Goal: Task Accomplishment & Management: Use online tool/utility

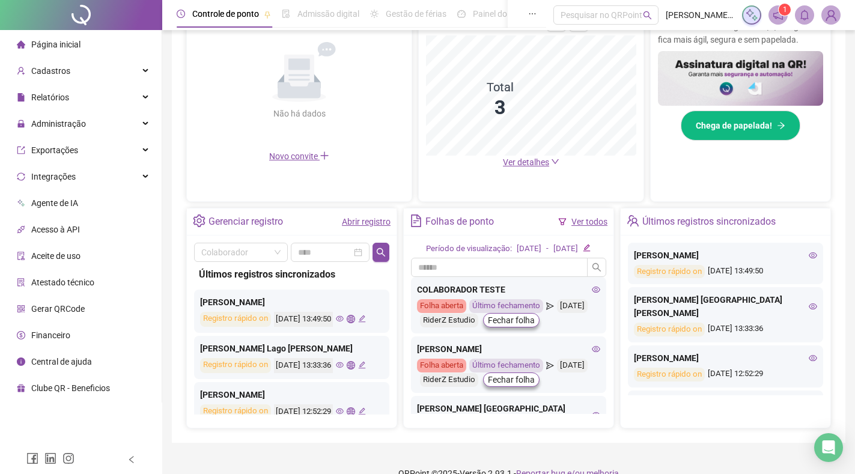
scroll to position [46, 0]
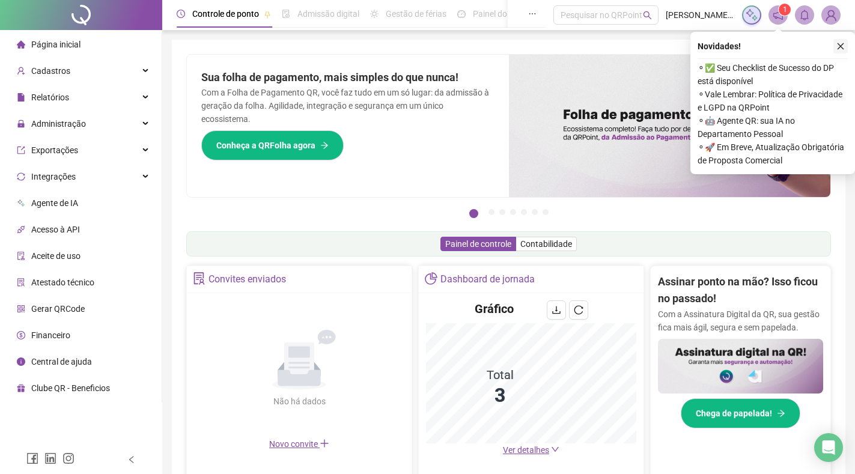
click at [840, 46] on icon "close" at bounding box center [840, 46] width 8 height 8
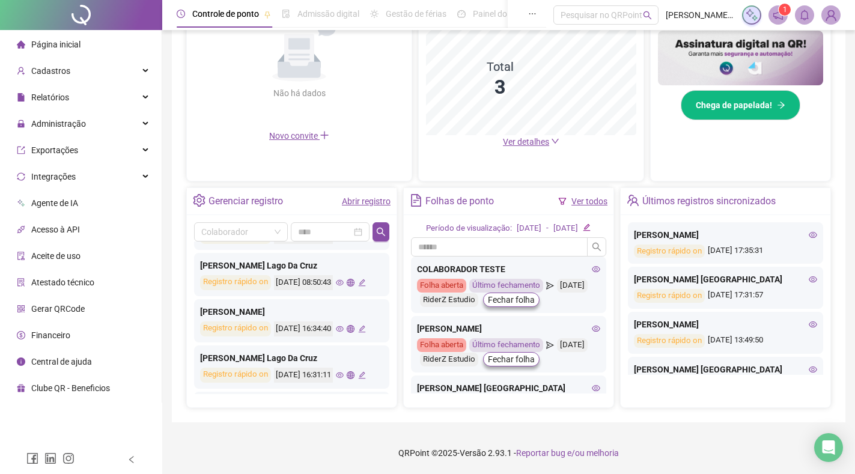
scroll to position [360, 0]
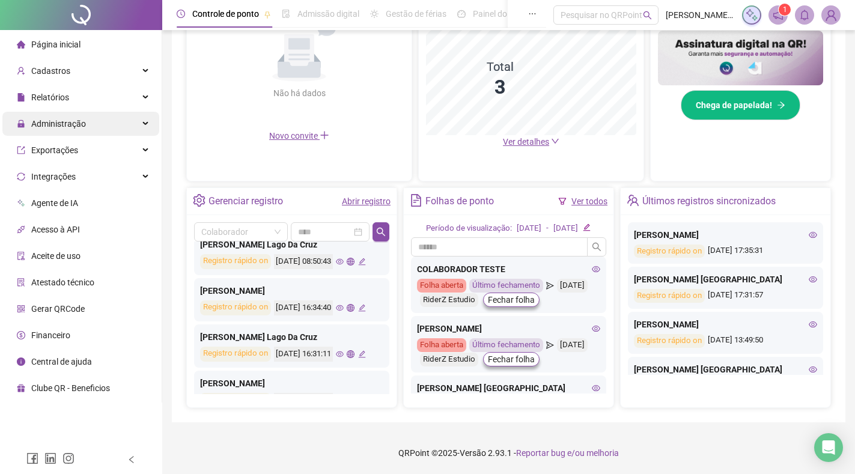
click at [57, 121] on span "Administração" at bounding box center [58, 124] width 55 height 10
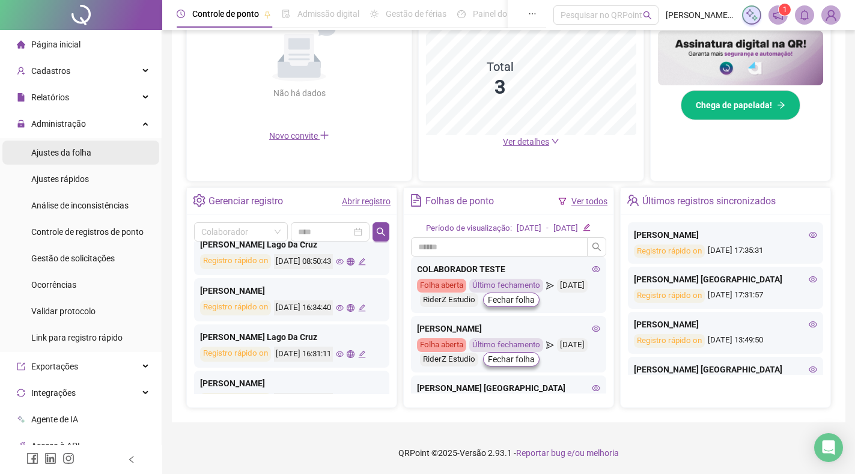
click at [55, 149] on span "Ajustes da folha" at bounding box center [61, 153] width 60 height 10
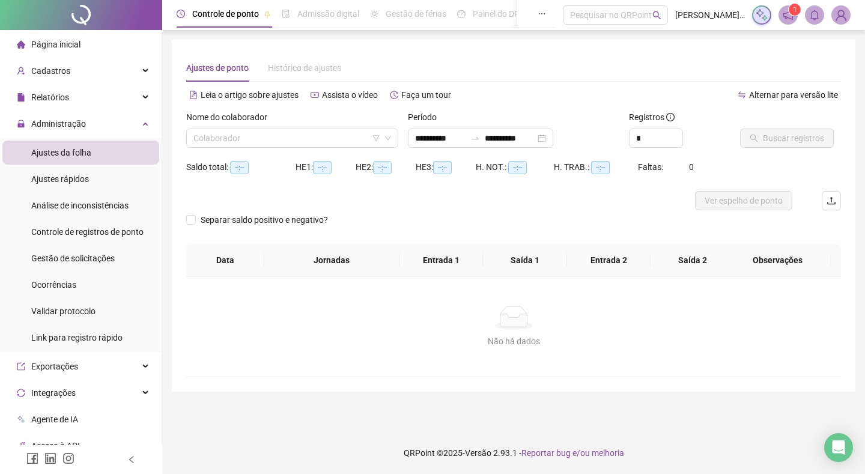
type input "**********"
click at [288, 132] on input "search" at bounding box center [286, 138] width 187 height 18
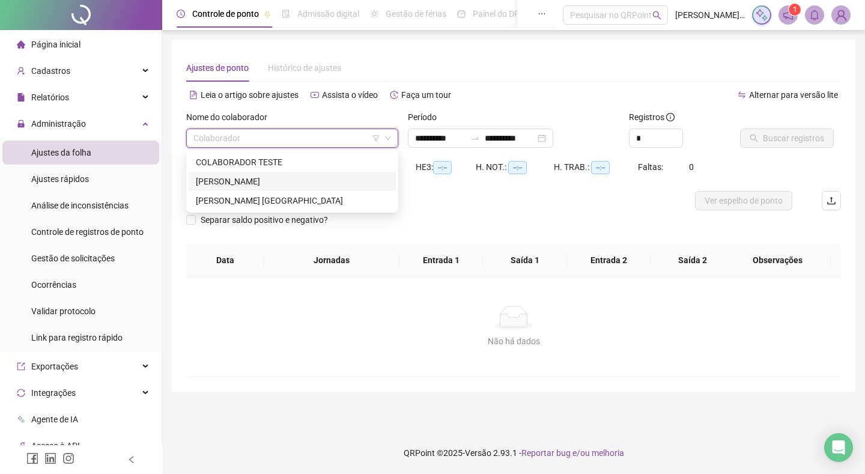
click at [281, 180] on div "[PERSON_NAME]" at bounding box center [292, 181] width 193 height 13
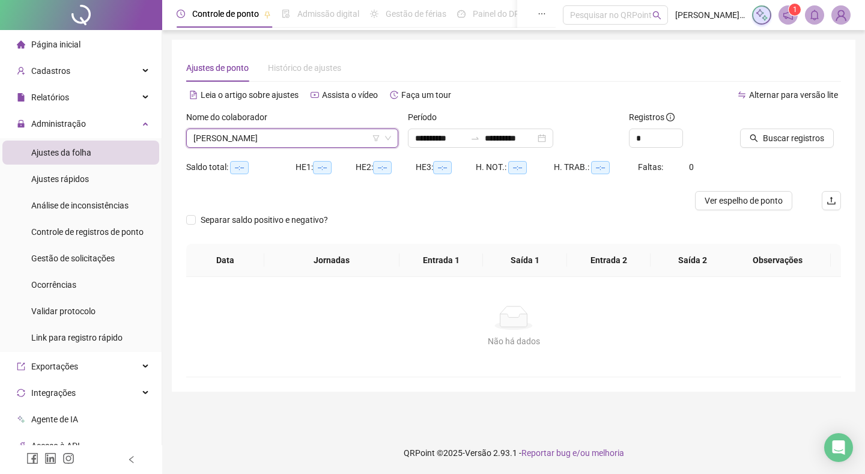
click at [486, 56] on div "Ajustes de ponto Histórico de ajustes" at bounding box center [513, 68] width 655 height 28
click at [784, 136] on span "Buscar registros" at bounding box center [793, 138] width 61 height 13
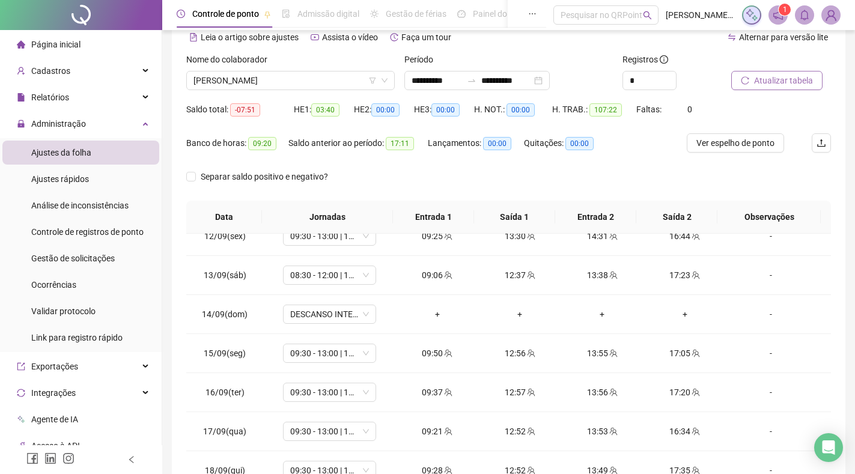
scroll to position [3, 0]
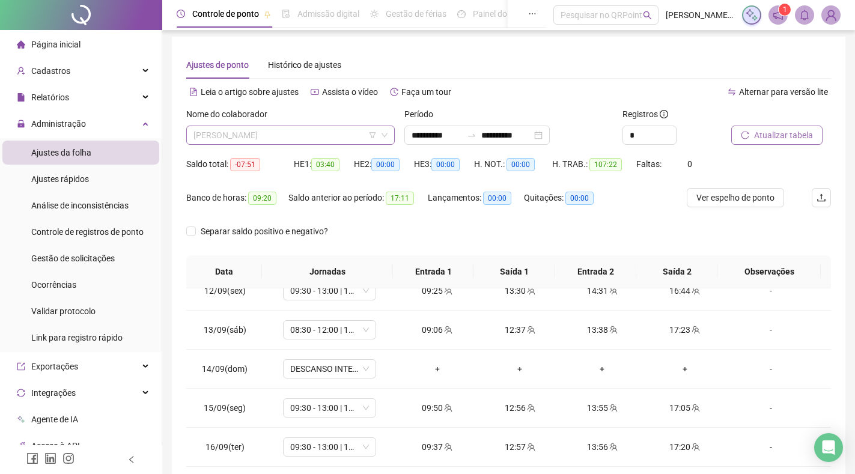
click at [311, 132] on span "[PERSON_NAME]" at bounding box center [290, 135] width 194 height 18
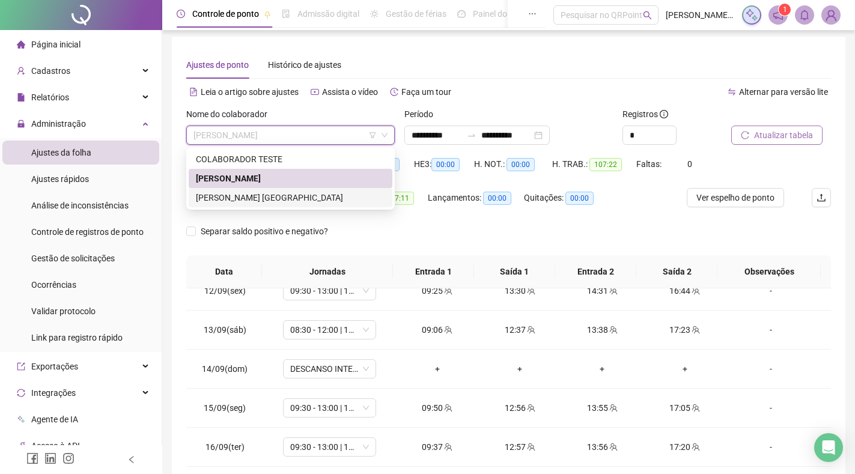
click at [288, 201] on div "[PERSON_NAME] [GEOGRAPHIC_DATA]" at bounding box center [290, 197] width 189 height 13
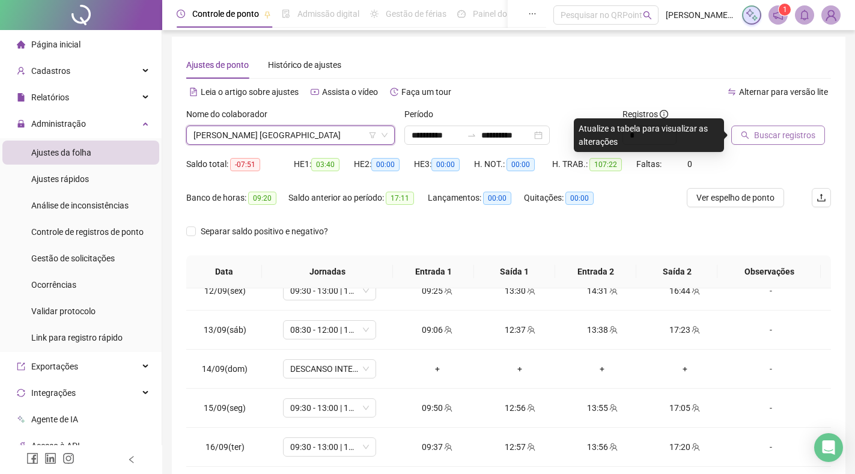
click at [580, 61] on div "Ajustes de ponto Histórico de ajustes" at bounding box center [508, 65] width 645 height 28
click at [787, 139] on span "Buscar registros" at bounding box center [784, 135] width 61 height 13
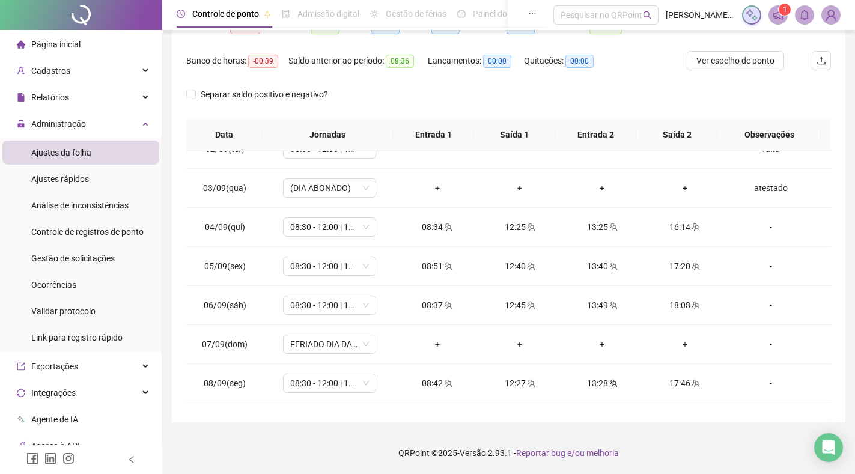
scroll to position [0, 0]
